Goal: Information Seeking & Learning: Find specific fact

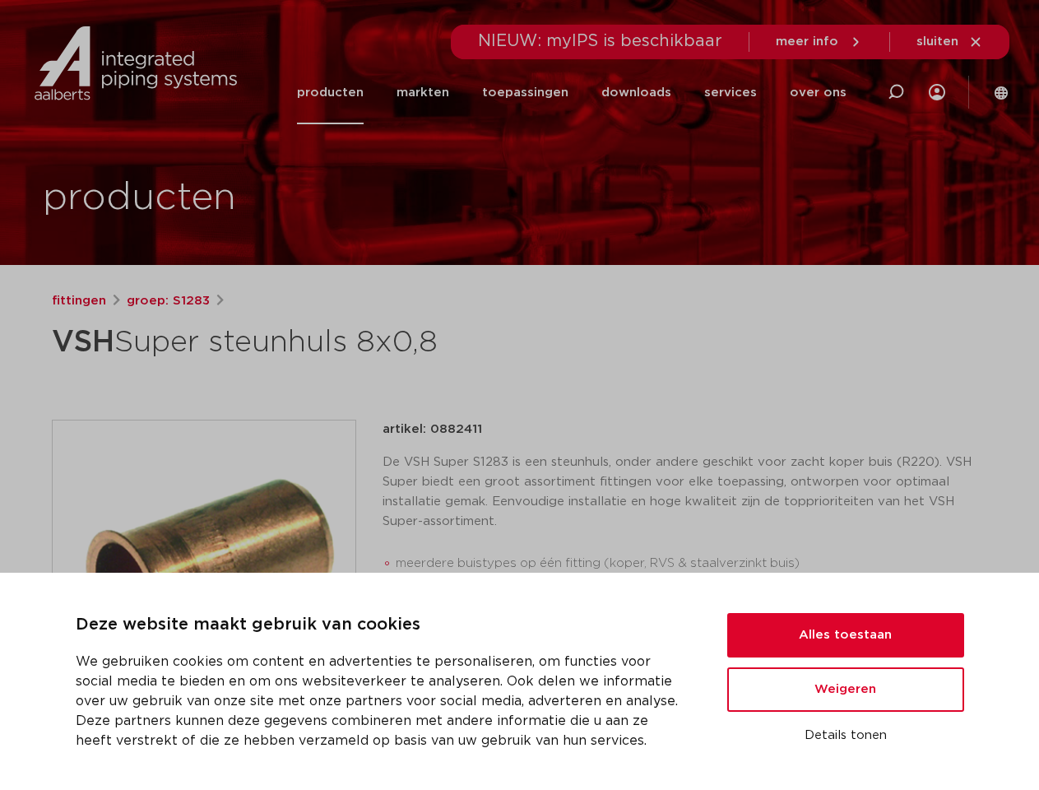
click at [519, 395] on div "fittingen groep: S1283 VSH Super steunhuls 8x0,8" at bounding box center [520, 655] width 963 height 729
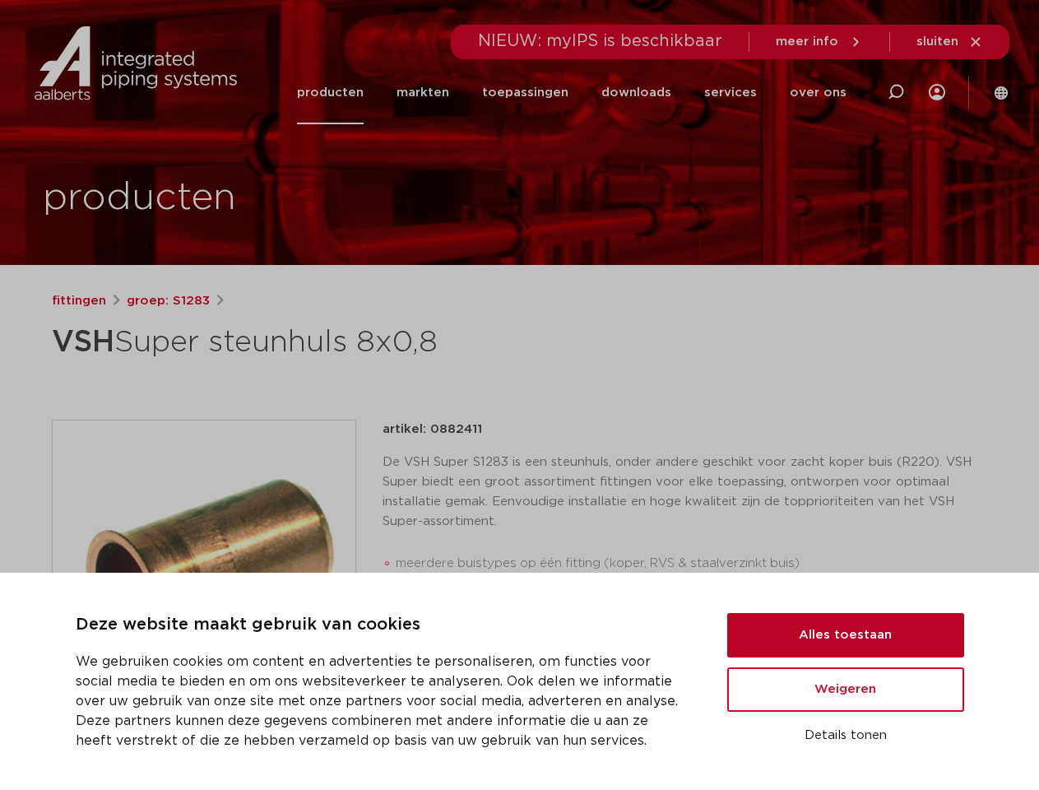
click at [846, 635] on button "Alles toestaan" at bounding box center [845, 635] width 237 height 44
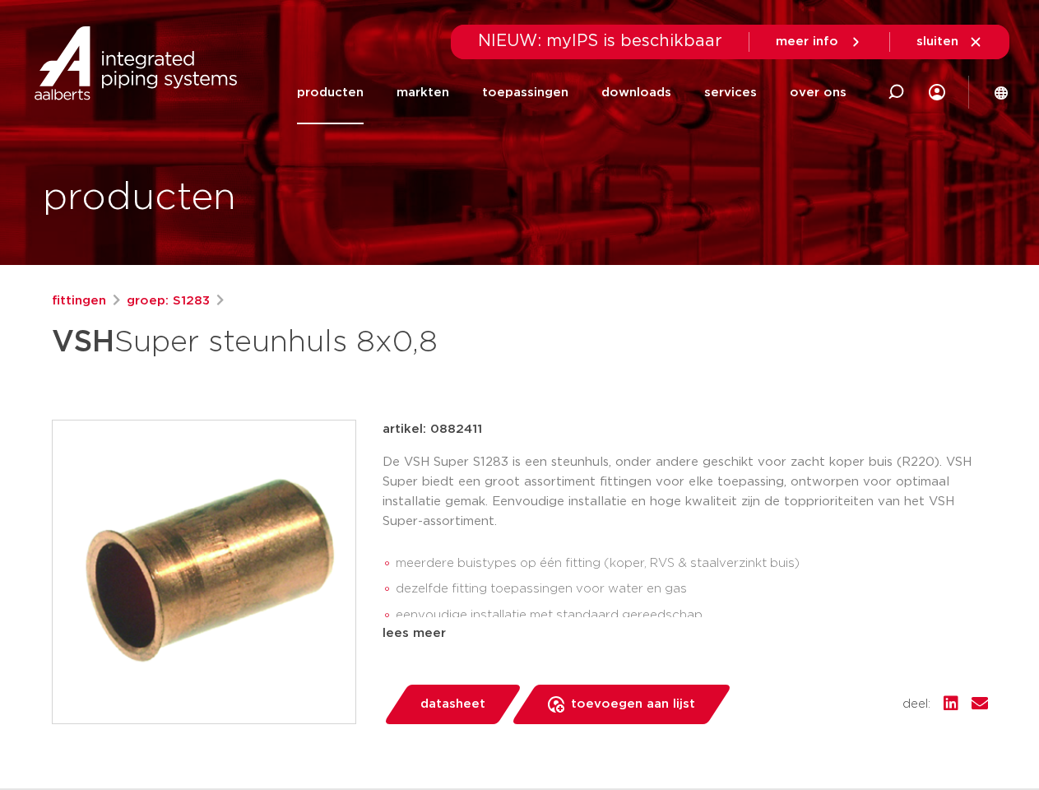
click at [846, 690] on div "datasheet toevoegen aan lijst opslaan in my IPS verwijder uit lijst deel:" at bounding box center [692, 704] width 592 height 39
click at [846, 736] on div "fittingen groep: S1283 VSH Super steunhuls 8x0,8" at bounding box center [520, 655] width 963 height 729
click at [580, 92] on li "toepassingen" at bounding box center [525, 92] width 119 height 63
click at [896, 92] on icon at bounding box center [896, 92] width 20 height 20
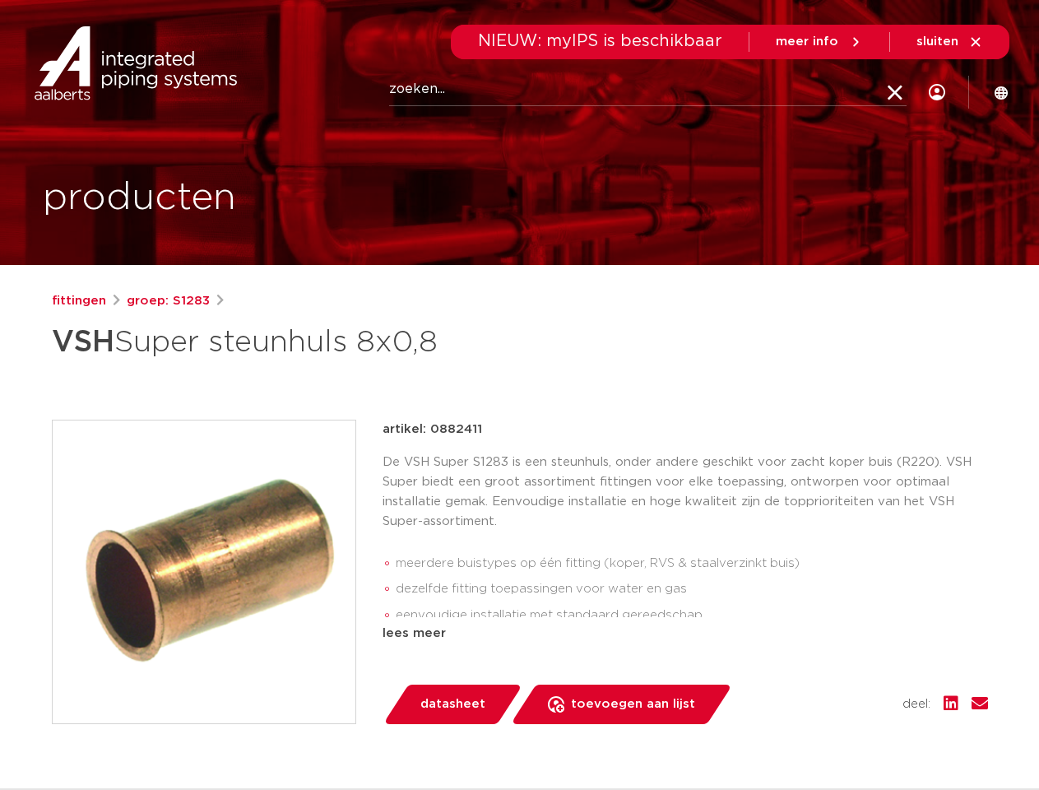
click at [950, 42] on span "sluiten" at bounding box center [938, 41] width 42 height 12
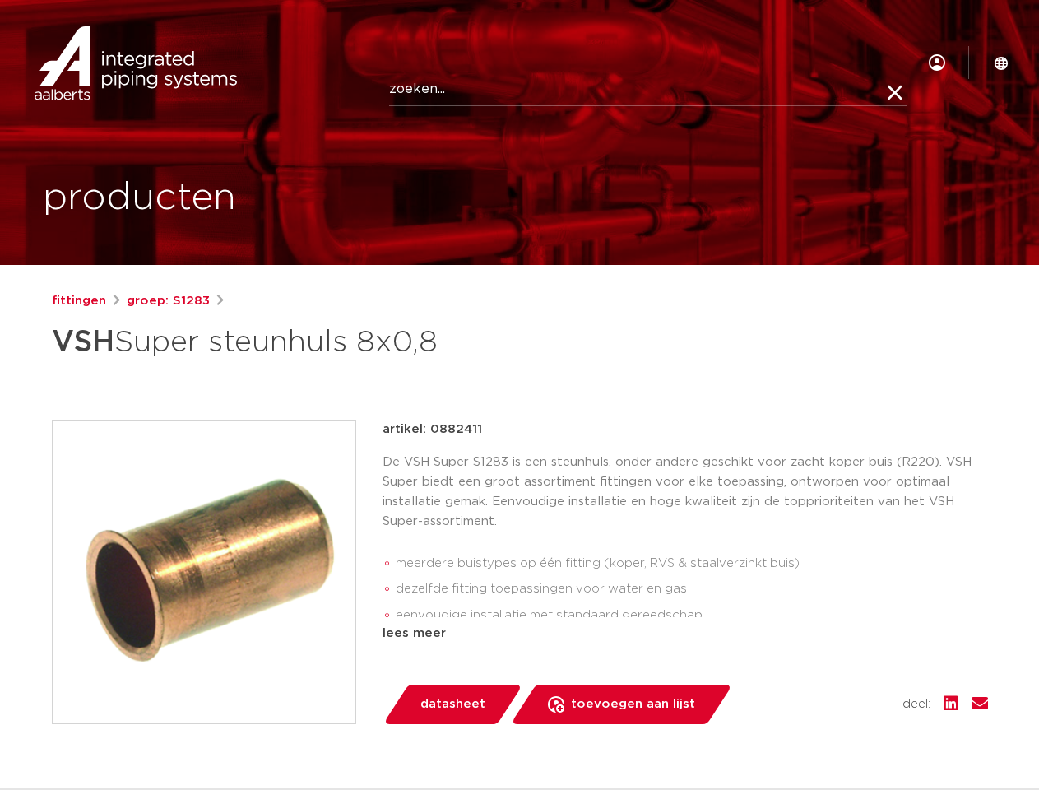
click at [204, 571] on img at bounding box center [204, 571] width 303 height 303
